Goal: Task Accomplishment & Management: Use online tool/utility

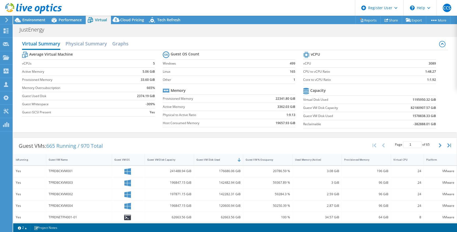
select select "[GEOGRAPHIC_DATA]"
select select "USD"
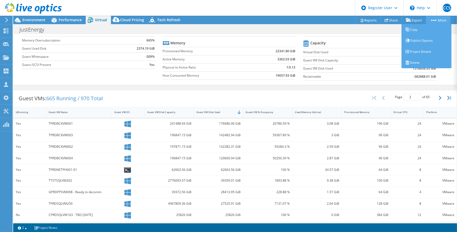
click at [441, 19] on link "More" at bounding box center [438, 20] width 24 height 8
click at [420, 29] on link "Copy" at bounding box center [426, 29] width 50 height 11
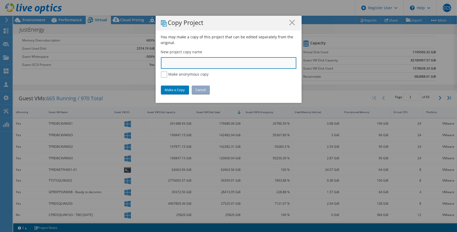
click at [183, 66] on input "text" at bounding box center [228, 63] width 135 height 12
type input "Casey Modify Version"
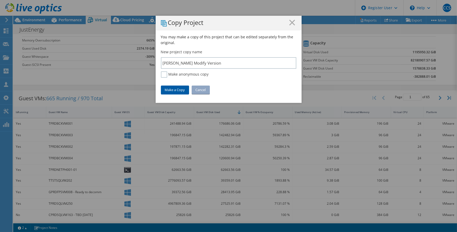
click at [176, 87] on link "Make a Copy" at bounding box center [175, 90] width 28 height 8
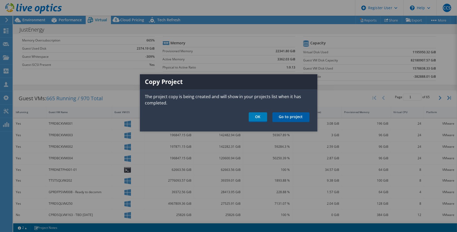
click at [300, 114] on link "Go to project" at bounding box center [290, 118] width 37 height 10
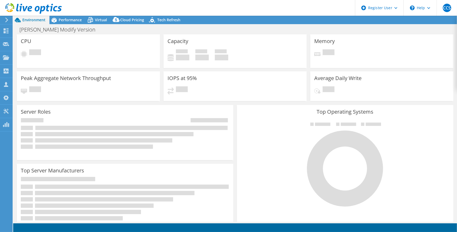
select select "USD"
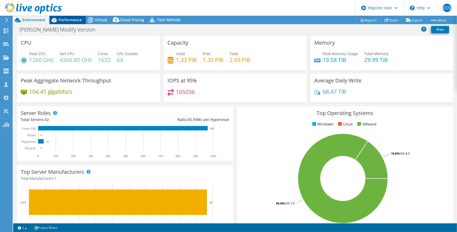
click at [64, 21] on span "Performance" at bounding box center [70, 19] width 23 height 5
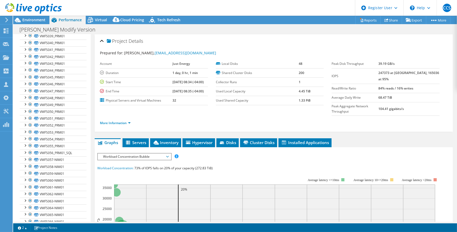
scroll to position [406, 0]
drag, startPoint x: 31, startPoint y: 154, endPoint x: 31, endPoint y: 164, distance: 10.3
click at [30, 154] on div at bounding box center [30, 156] width 5 height 6
click at [30, 160] on div at bounding box center [30, 163] width 5 height 6
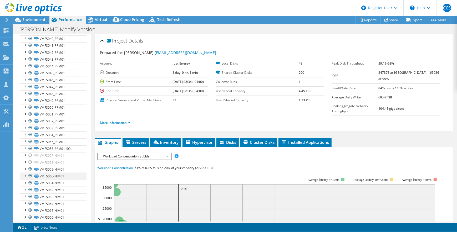
click at [31, 166] on div at bounding box center [30, 169] width 5 height 6
click at [30, 175] on div at bounding box center [30, 176] width 5 height 6
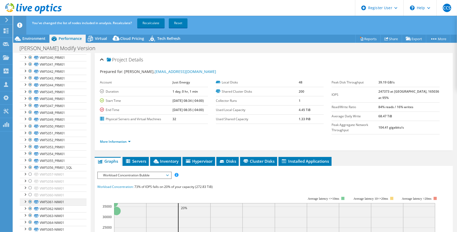
click at [29, 201] on div at bounding box center [30, 202] width 5 height 6
click at [30, 207] on div at bounding box center [30, 209] width 5 height 6
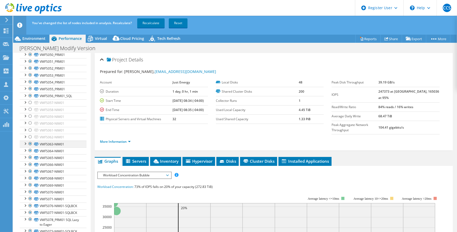
click at [30, 143] on div at bounding box center [30, 144] width 5 height 6
click at [30, 148] on div at bounding box center [30, 151] width 5 height 6
click at [30, 156] on div at bounding box center [30, 158] width 5 height 6
click at [30, 162] on div at bounding box center [30, 165] width 5 height 6
click at [30, 169] on div at bounding box center [30, 172] width 5 height 6
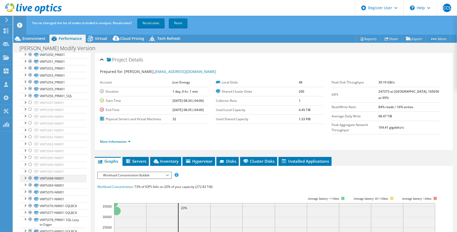
click at [30, 177] on div at bounding box center [30, 178] width 5 height 6
click at [30, 182] on div at bounding box center [30, 185] width 5 height 6
click at [30, 190] on div at bounding box center [30, 192] width 5 height 6
click at [29, 196] on div at bounding box center [30, 199] width 5 height 6
click at [29, 203] on div at bounding box center [30, 206] width 5 height 6
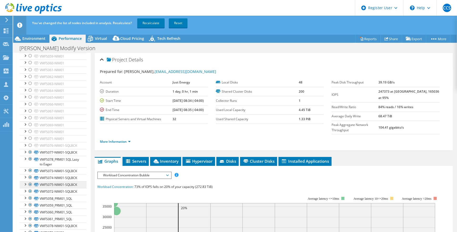
scroll to position [550, 0]
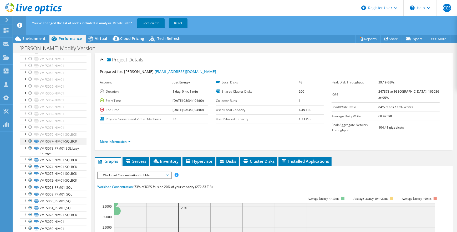
click at [30, 145] on div at bounding box center [30, 141] width 5 height 6
click at [30, 163] on div at bounding box center [30, 160] width 5 height 6
click at [30, 170] on div at bounding box center [30, 167] width 5 height 6
click at [29, 177] on div at bounding box center [30, 174] width 5 height 6
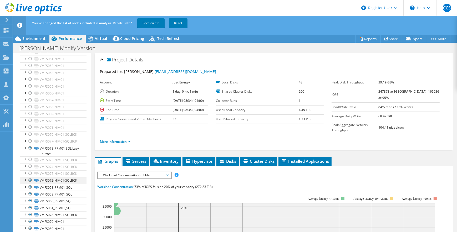
click at [29, 184] on div at bounding box center [30, 180] width 5 height 6
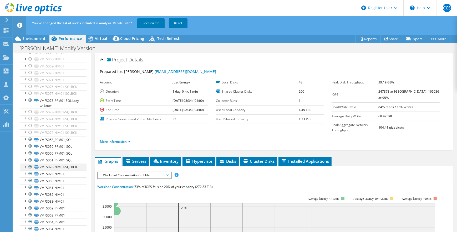
scroll to position [621, 0]
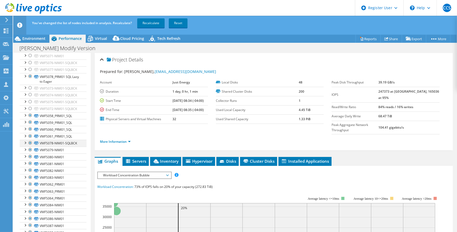
click at [30, 146] on div at bounding box center [30, 143] width 5 height 6
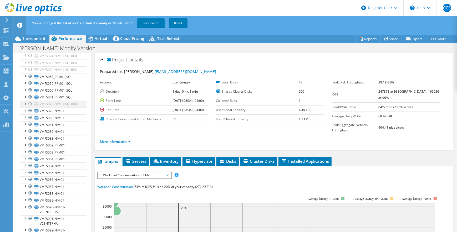
scroll to position [669, 0]
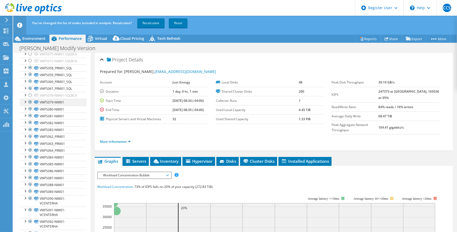
click at [30, 105] on div at bounding box center [30, 102] width 5 height 6
click at [30, 112] on div at bounding box center [30, 109] width 5 height 6
drag, startPoint x: 29, startPoint y: 145, endPoint x: 30, endPoint y: 153, distance: 7.9
click at [29, 119] on div at bounding box center [30, 116] width 5 height 6
click at [30, 126] on div at bounding box center [30, 123] width 5 height 6
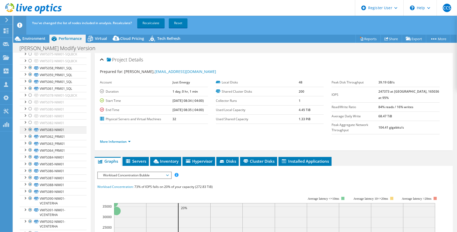
click at [30, 133] on div at bounding box center [30, 130] width 5 height 6
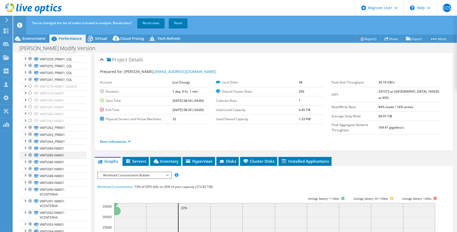
scroll to position [693, 0]
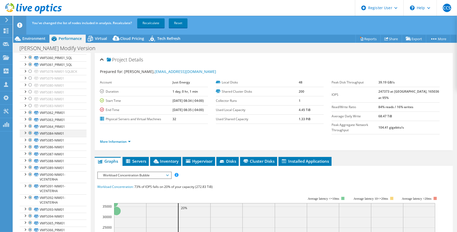
click at [30, 136] on div at bounding box center [30, 133] width 5 height 6
click at [30, 144] on div at bounding box center [30, 140] width 5 height 6
click at [31, 150] on div at bounding box center [30, 147] width 5 height 6
click at [29, 157] on div at bounding box center [30, 154] width 5 height 6
click at [29, 164] on div at bounding box center [30, 161] width 5 height 6
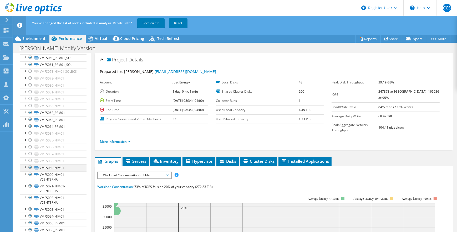
click at [29, 171] on div at bounding box center [30, 168] width 5 height 6
click at [30, 178] on div at bounding box center [30, 175] width 5 height 6
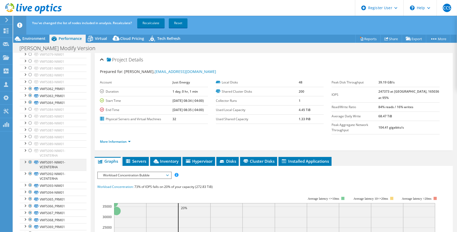
click at [31, 166] on div at bounding box center [30, 162] width 5 height 6
click at [30, 177] on div at bounding box center [30, 174] width 5 height 6
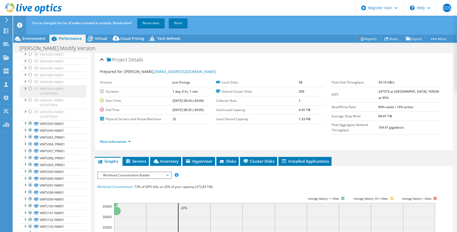
scroll to position [789, 0]
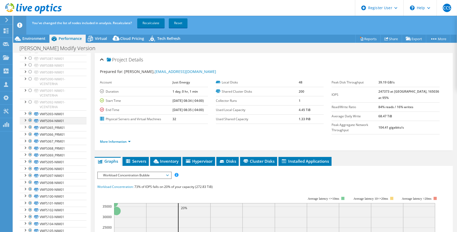
click at [31, 117] on div at bounding box center [30, 114] width 5 height 6
click at [31, 124] on div at bounding box center [30, 121] width 5 height 6
drag, startPoint x: 30, startPoint y: 167, endPoint x: 32, endPoint y: 178, distance: 10.3
click at [31, 141] on div at bounding box center [30, 138] width 5 height 6
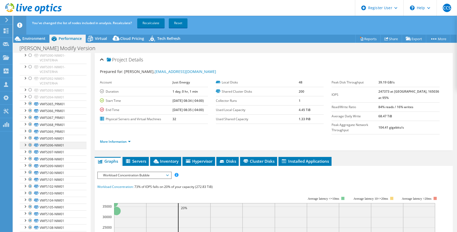
click at [31, 149] on div at bounding box center [30, 145] width 5 height 6
click at [30, 162] on div at bounding box center [30, 159] width 5 height 6
drag, startPoint x: 30, startPoint y: 182, endPoint x: 29, endPoint y: 195, distance: 13.4
click at [30, 155] on div at bounding box center [30, 152] width 5 height 6
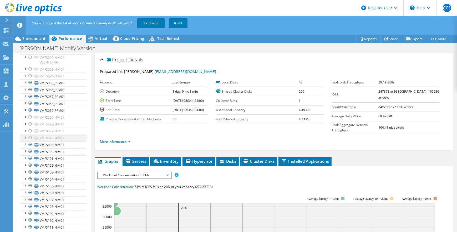
scroll to position [860, 0]
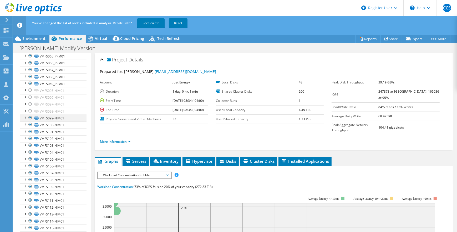
click at [29, 121] on div at bounding box center [30, 118] width 5 height 6
click at [30, 128] on div at bounding box center [30, 125] width 5 height 6
click at [30, 135] on div at bounding box center [30, 132] width 5 height 6
click at [30, 142] on div at bounding box center [30, 139] width 5 height 6
click at [30, 149] on div at bounding box center [30, 146] width 5 height 6
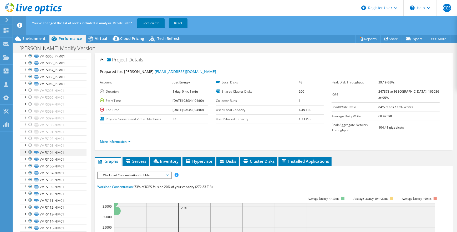
drag, startPoint x: 30, startPoint y: 189, endPoint x: 30, endPoint y: 183, distance: 5.8
click at [30, 162] on div at bounding box center [30, 159] width 5 height 6
click at [30, 156] on div at bounding box center [30, 152] width 5 height 6
drag, startPoint x: 30, startPoint y: 197, endPoint x: 30, endPoint y: 203, distance: 5.8
click at [30, 169] on div at bounding box center [30, 166] width 5 height 6
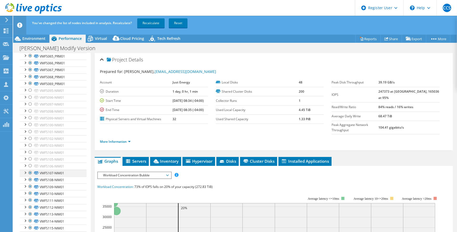
click at [30, 176] on div at bounding box center [30, 173] width 5 height 6
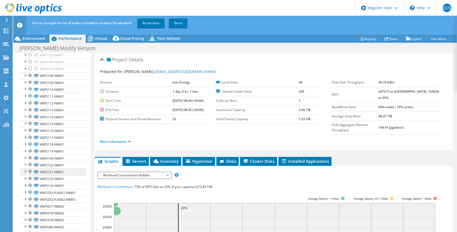
scroll to position [980, 0]
click at [30, 64] on div at bounding box center [30, 60] width 5 height 6
drag, startPoint x: 30, startPoint y: 96, endPoint x: 30, endPoint y: 104, distance: 7.4
click at [30, 70] on div at bounding box center [30, 67] width 5 height 6
click at [30, 77] on div at bounding box center [30, 74] width 5 height 6
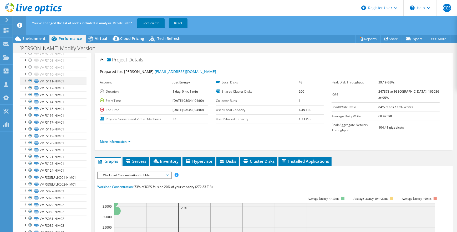
click at [30, 84] on div at bounding box center [30, 81] width 5 height 6
click at [30, 91] on div at bounding box center [30, 88] width 5 height 6
click at [31, 98] on div at bounding box center [30, 95] width 5 height 6
click at [30, 105] on div at bounding box center [30, 102] width 5 height 6
click at [30, 112] on div at bounding box center [30, 108] width 5 height 6
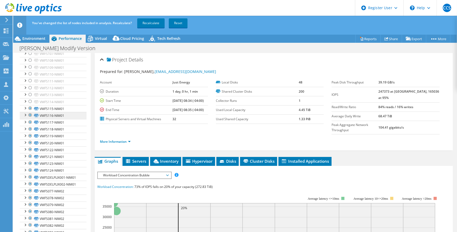
click at [30, 119] on div at bounding box center [30, 115] width 5 height 6
click at [30, 126] on div at bounding box center [30, 122] width 5 height 6
click at [31, 133] on div at bounding box center [30, 129] width 5 height 6
click at [30, 139] on div at bounding box center [30, 136] width 5 height 6
click at [30, 146] on div at bounding box center [30, 143] width 5 height 6
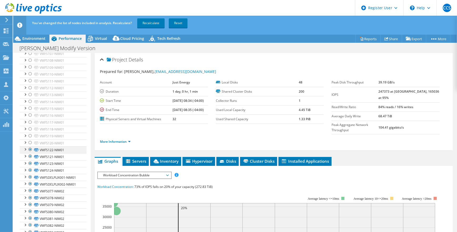
click at [30, 153] on div at bounding box center [30, 150] width 5 height 6
click at [30, 160] on div at bounding box center [30, 157] width 5 height 6
click at [30, 167] on div at bounding box center [30, 164] width 5 height 6
click at [30, 174] on div at bounding box center [30, 170] width 5 height 6
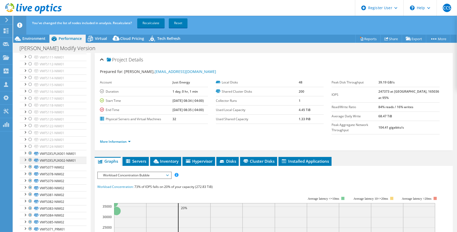
drag, startPoint x: 30, startPoint y: 182, endPoint x: 30, endPoint y: 190, distance: 7.9
click at [31, 157] on div at bounding box center [30, 153] width 5 height 6
click at [30, 164] on div at bounding box center [30, 160] width 5 height 6
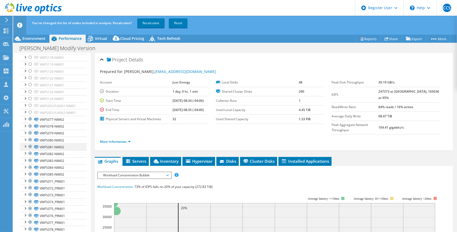
scroll to position [1075, 0]
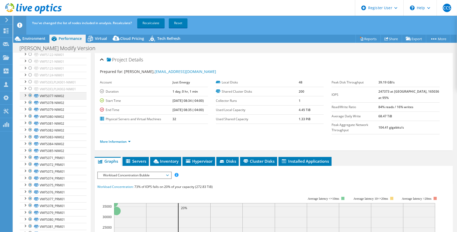
click at [32, 99] on div at bounding box center [30, 96] width 5 height 6
click at [32, 106] on div at bounding box center [30, 103] width 5 height 6
click at [31, 113] on div at bounding box center [30, 109] width 5 height 6
click at [30, 120] on div at bounding box center [30, 116] width 5 height 6
click at [31, 126] on div at bounding box center [30, 123] width 5 height 6
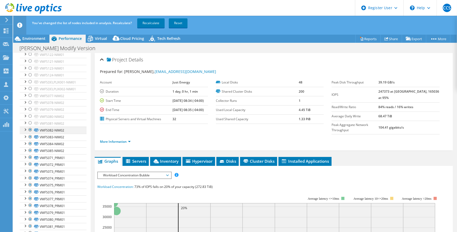
click at [30, 133] on div at bounding box center [30, 130] width 5 height 6
click at [29, 140] on div at bounding box center [30, 137] width 5 height 6
click at [30, 147] on div at bounding box center [30, 144] width 5 height 6
click at [30, 154] on div at bounding box center [30, 151] width 5 height 6
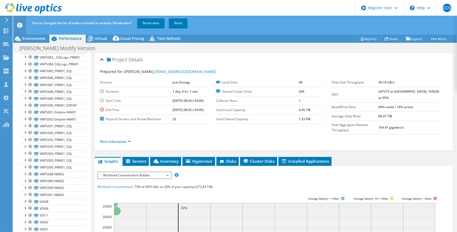
scroll to position [1267, 0]
click at [29, 107] on div at bounding box center [30, 104] width 5 height 6
click at [30, 114] on div at bounding box center [30, 111] width 5 height 6
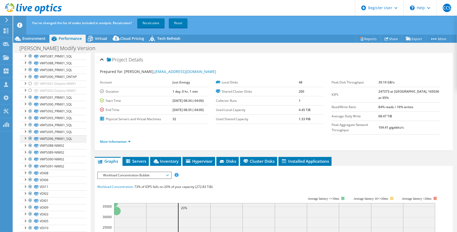
scroll to position [1291, 0]
click at [30, 145] on div at bounding box center [30, 142] width 5 height 6
click at [30, 152] on div at bounding box center [30, 149] width 5 height 6
click at [31, 159] on div at bounding box center [30, 156] width 5 height 6
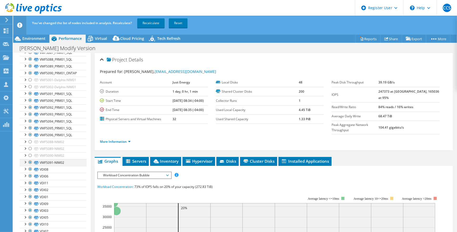
click at [29, 166] on div at bounding box center [30, 163] width 5 height 6
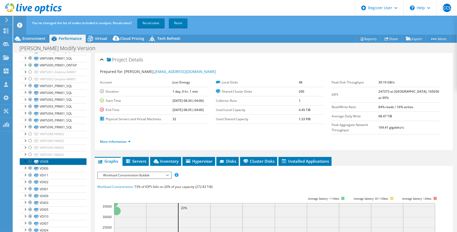
click at [60, 164] on link "VDI08" at bounding box center [53, 162] width 67 height 7
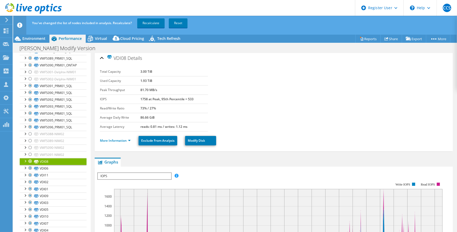
scroll to position [0, 0]
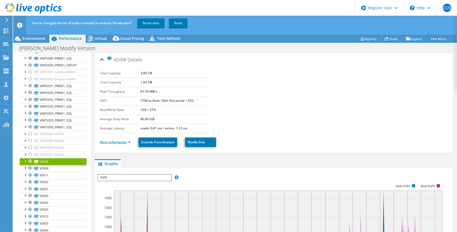
click at [113, 142] on link "More Information" at bounding box center [115, 142] width 31 height 4
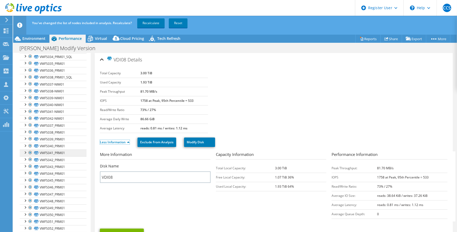
scroll to position [299, 0]
click at [29, 137] on div at bounding box center [30, 137] width 5 height 6
click at [30, 129] on div at bounding box center [30, 131] width 5 height 6
click at [30, 122] on div at bounding box center [30, 124] width 5 height 6
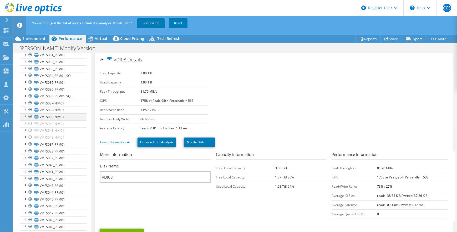
click at [30, 114] on div at bounding box center [30, 117] width 5 height 6
click at [30, 107] on div at bounding box center [30, 110] width 5 height 6
click at [28, 100] on div at bounding box center [30, 103] width 5 height 6
click at [31, 123] on div at bounding box center [30, 126] width 5 height 6
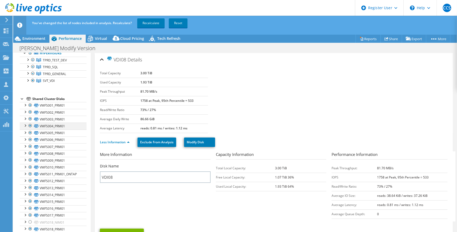
scroll to position [0, 0]
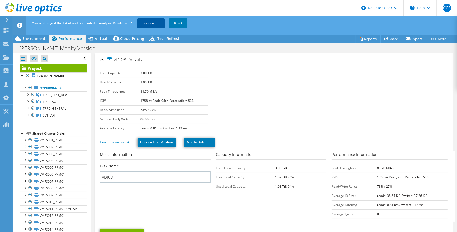
click at [152, 23] on link "Recalculate" at bounding box center [150, 22] width 27 height 9
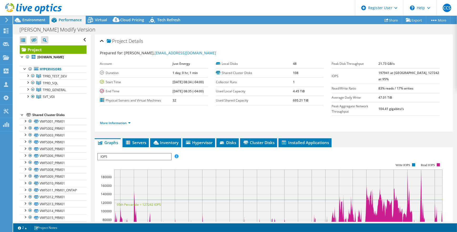
click at [37, 16] on div at bounding box center [31, 9] width 62 height 18
click at [38, 19] on span "Environment" at bounding box center [33, 19] width 23 height 5
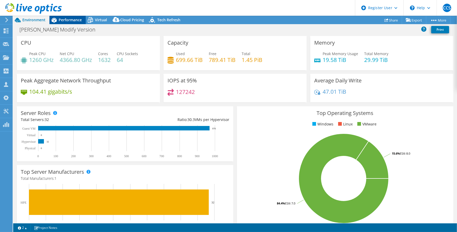
click at [58, 20] on icon at bounding box center [53, 20] width 9 height 9
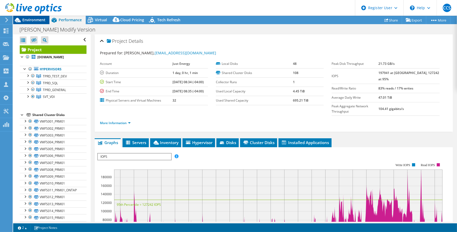
click at [42, 20] on span "Environment" at bounding box center [33, 19] width 23 height 5
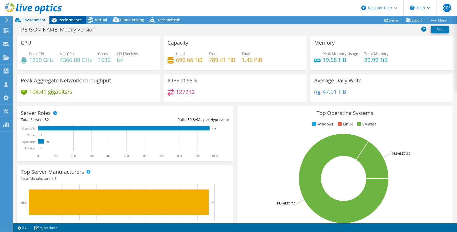
click at [79, 20] on span "Performance" at bounding box center [70, 19] width 23 height 5
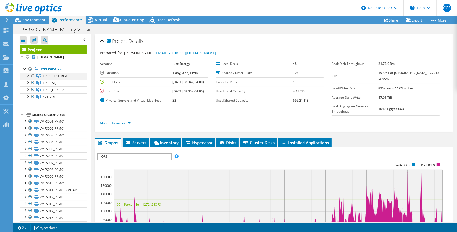
click at [29, 74] on div at bounding box center [27, 75] width 5 height 5
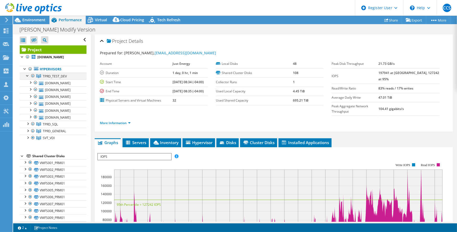
click at [29, 74] on div at bounding box center [27, 75] width 5 height 5
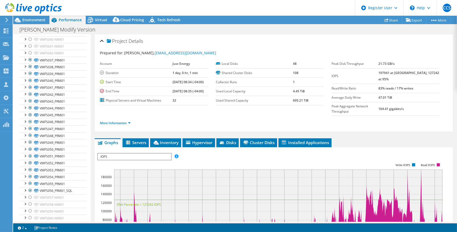
scroll to position [382, 0]
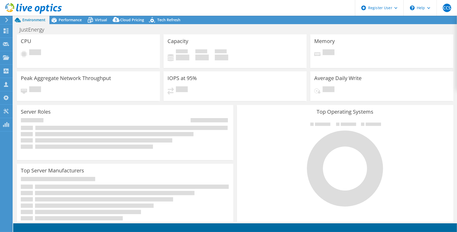
select select "[GEOGRAPHIC_DATA]"
